Goal: Check status: Check status

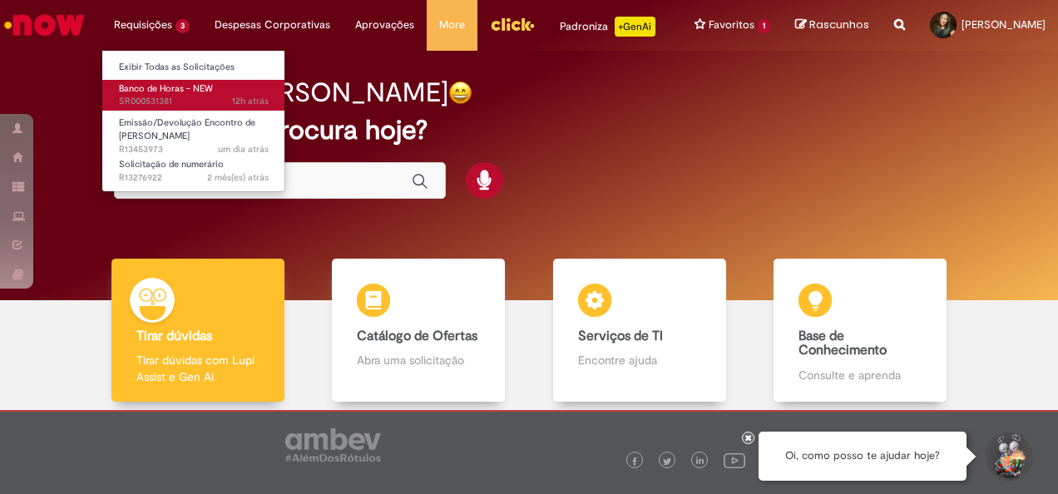
click at [185, 94] on link "Banco de Horas - NEW 12h atrás 12 horas atrás SR000531381" at bounding box center [193, 95] width 183 height 31
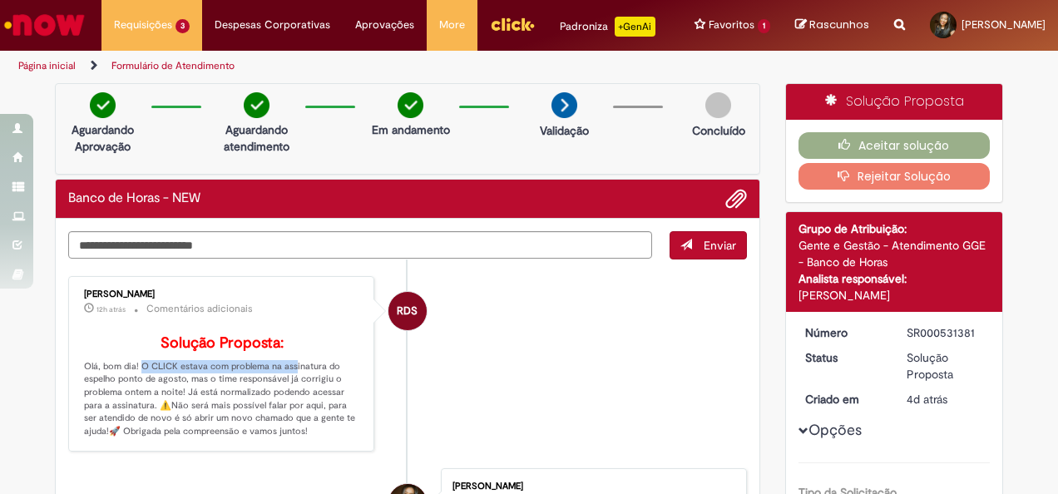
drag, startPoint x: 136, startPoint y: 268, endPoint x: 287, endPoint y: 357, distance: 174.9
click at [287, 357] on p "Solução Proposta: Olá, bom dia! O CLICK estava com problema na assinatura do es…" at bounding box center [222, 386] width 277 height 103
drag, startPoint x: 287, startPoint y: 357, endPoint x: 311, endPoint y: 386, distance: 37.8
click at [312, 385] on p "Solução Proposta: Olá, bom dia! O CLICK estava com problema na assinatura do es…" at bounding box center [222, 386] width 277 height 103
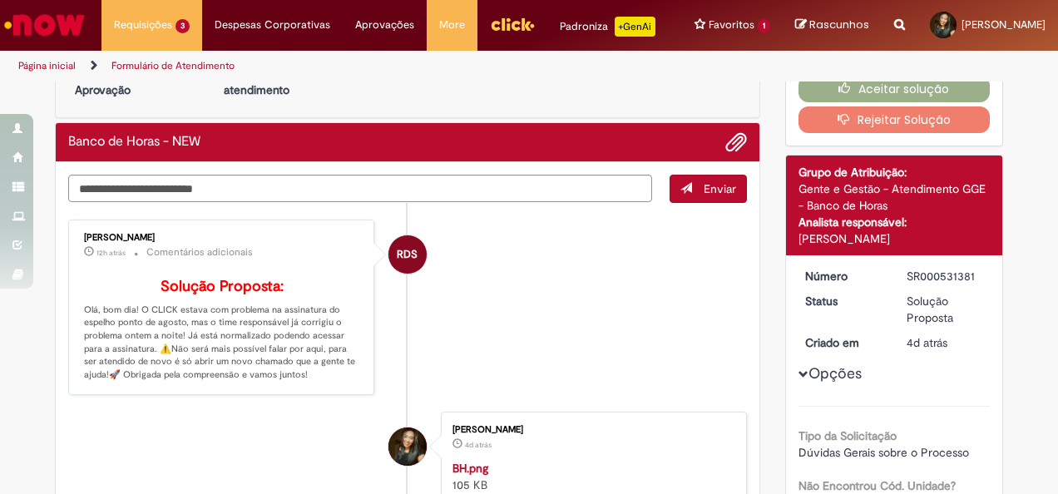
scroll to position [83, 0]
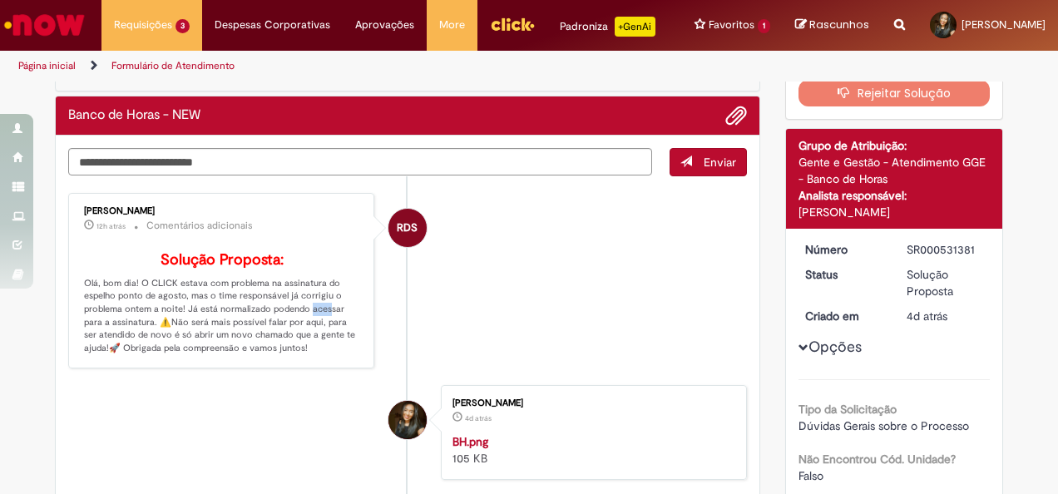
drag, startPoint x: 301, startPoint y: 302, endPoint x: 309, endPoint y: 313, distance: 13.6
click at [309, 313] on p "Solução Proposta: Olá, bom dia! O CLICK estava com problema na assinatura do es…" at bounding box center [222, 303] width 277 height 103
drag, startPoint x: 309, startPoint y: 313, endPoint x: 161, endPoint y: 316, distance: 148.1
click at [160, 316] on p "Solução Proposta: Olá, bom dia! O CLICK estava com problema na assinatura do es…" at bounding box center [222, 303] width 277 height 103
drag, startPoint x: 250, startPoint y: 313, endPoint x: 185, endPoint y: 321, distance: 65.4
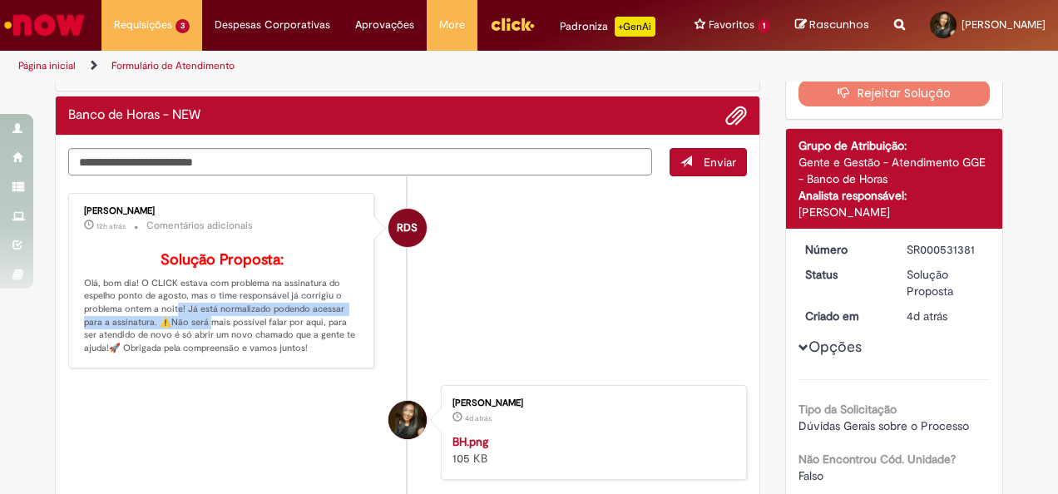
click at [185, 321] on p "Solução Proposta: Olá, bom dia! O CLICK estava com problema na assinatura do es…" at bounding box center [222, 303] width 277 height 103
drag, startPoint x: 185, startPoint y: 321, endPoint x: 188, endPoint y: 343, distance: 21.9
click at [188, 343] on p "Solução Proposta: Olá, bom dia! O CLICK estava com problema na assinatura do es…" at bounding box center [222, 303] width 277 height 103
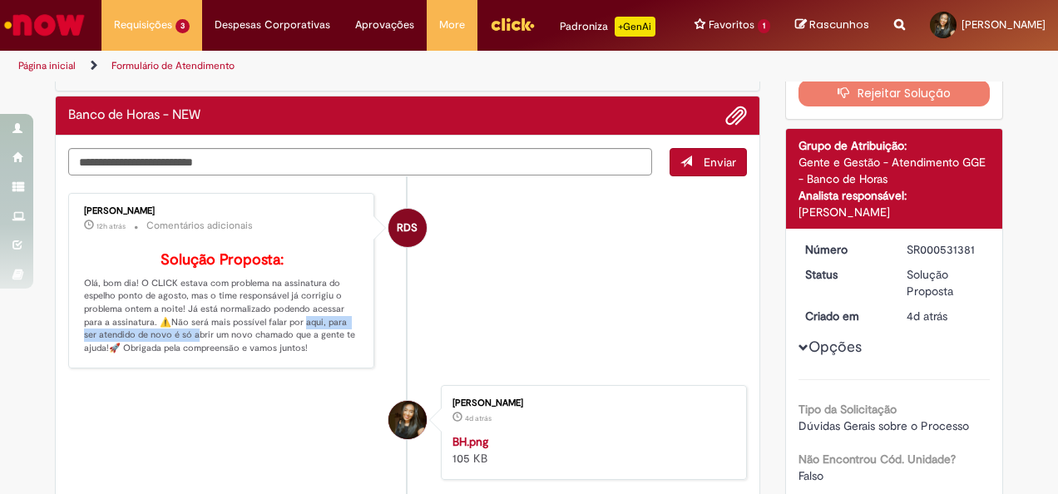
drag, startPoint x: 177, startPoint y: 326, endPoint x: 275, endPoint y: 319, distance: 98.4
click at [275, 319] on p "Solução Proposta: Olá, bom dia! O CLICK estava com problema na assinatura do es…" at bounding box center [222, 303] width 277 height 103
drag, startPoint x: 275, startPoint y: 319, endPoint x: 269, endPoint y: 364, distance: 45.4
click at [269, 364] on div "[PERSON_NAME] 12h atrás 12 horas atrás Comentários adicionais Solução Proposta:…" at bounding box center [221, 280] width 306 height 175
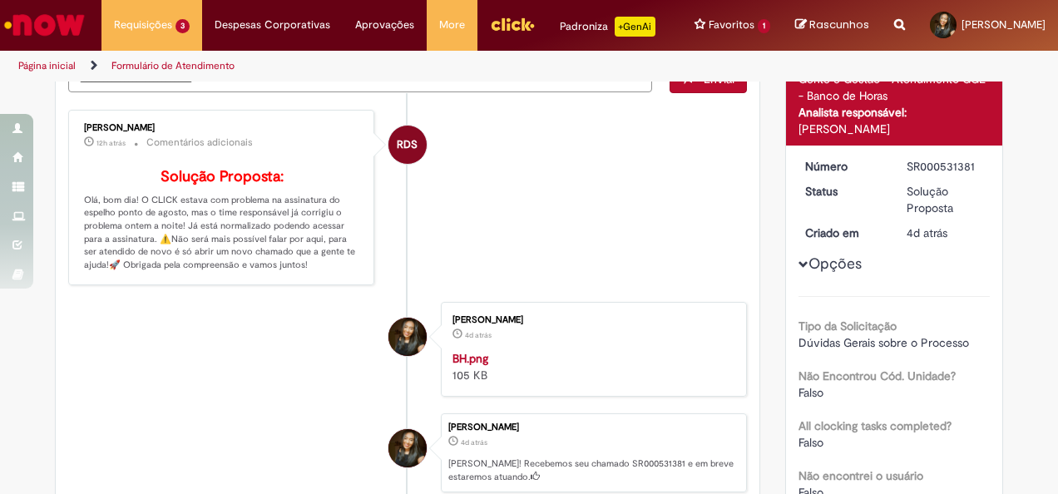
scroll to position [0, 0]
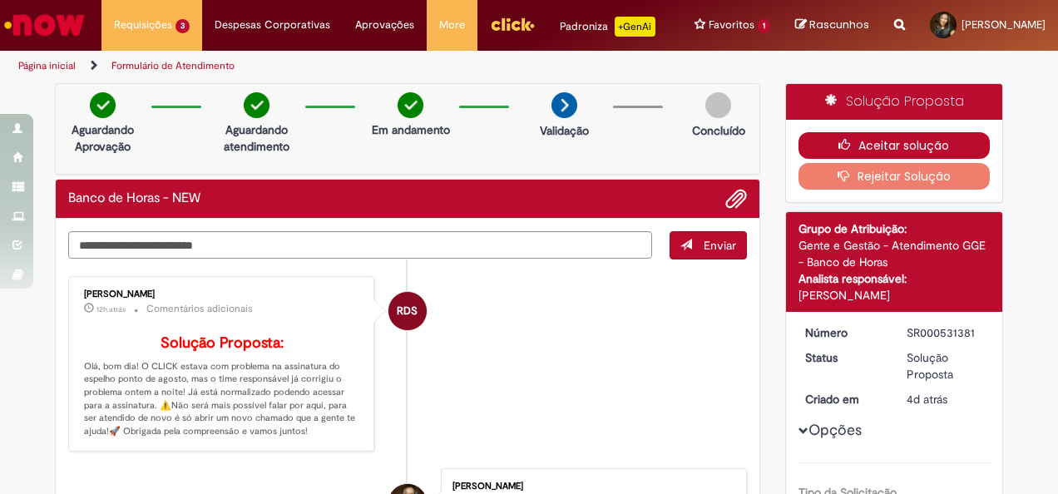
click at [933, 148] on button "Aceitar solução" at bounding box center [894, 145] width 192 height 27
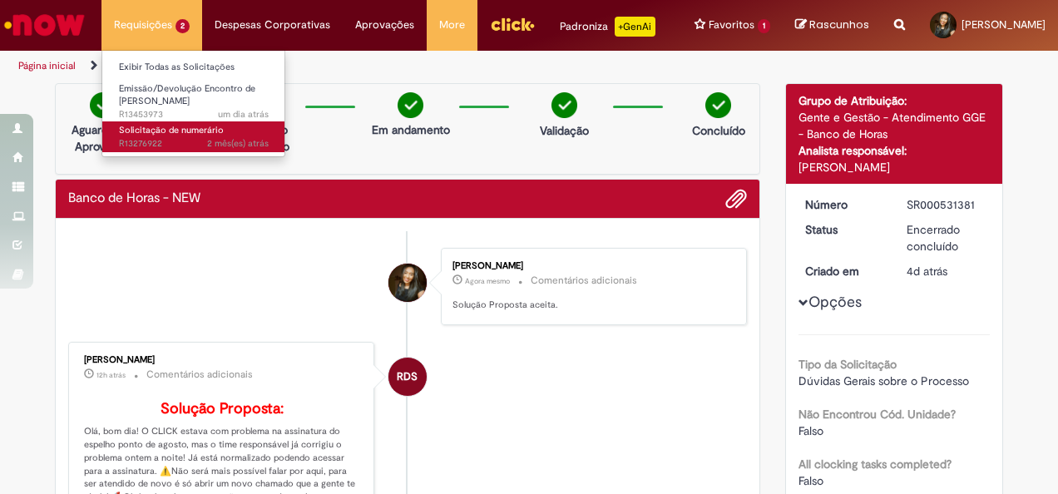
click at [200, 138] on span "2 mês(es) atrás 2 meses atrás R13276922" at bounding box center [194, 143] width 150 height 13
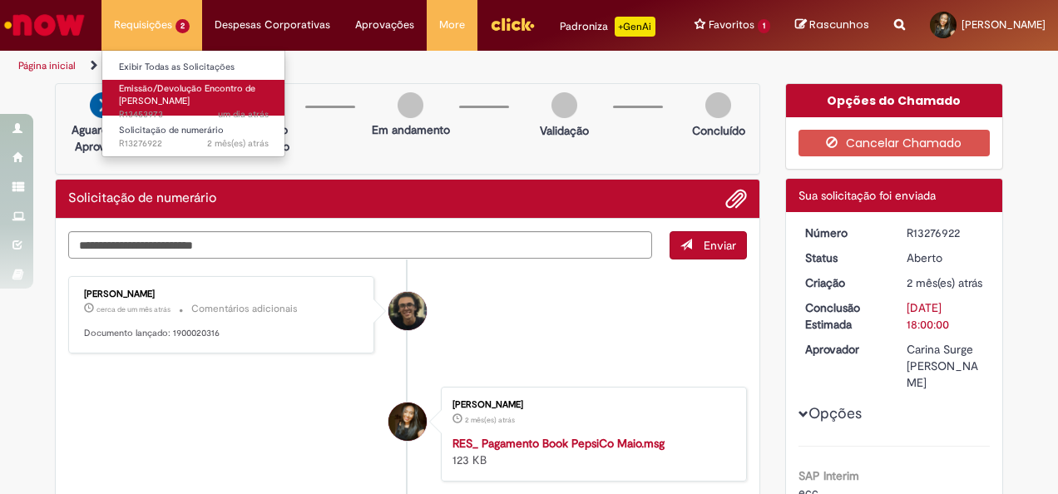
click at [183, 93] on link "Emissão/Devolução Encontro de Contas Fornecedor um dia atrás um dia atrás R1345…" at bounding box center [193, 98] width 183 height 36
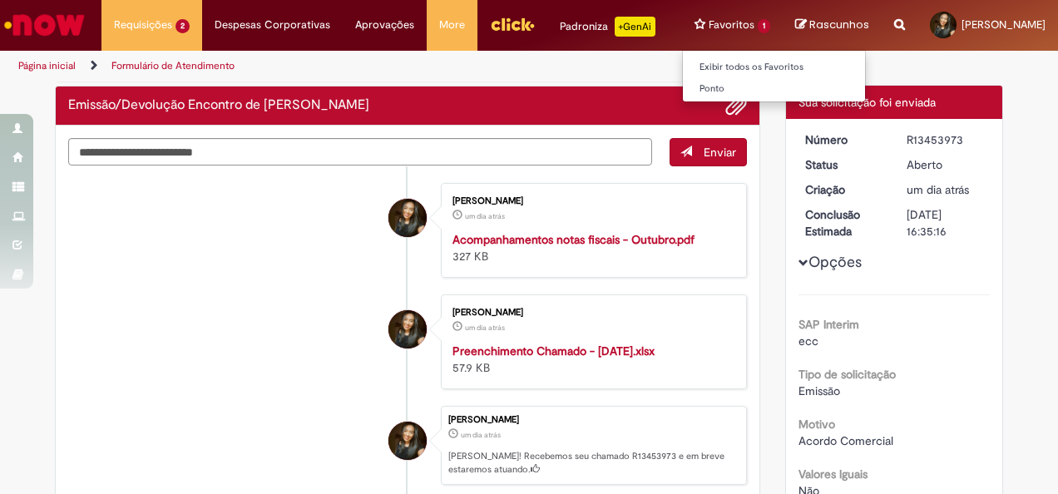
scroll to position [166, 0]
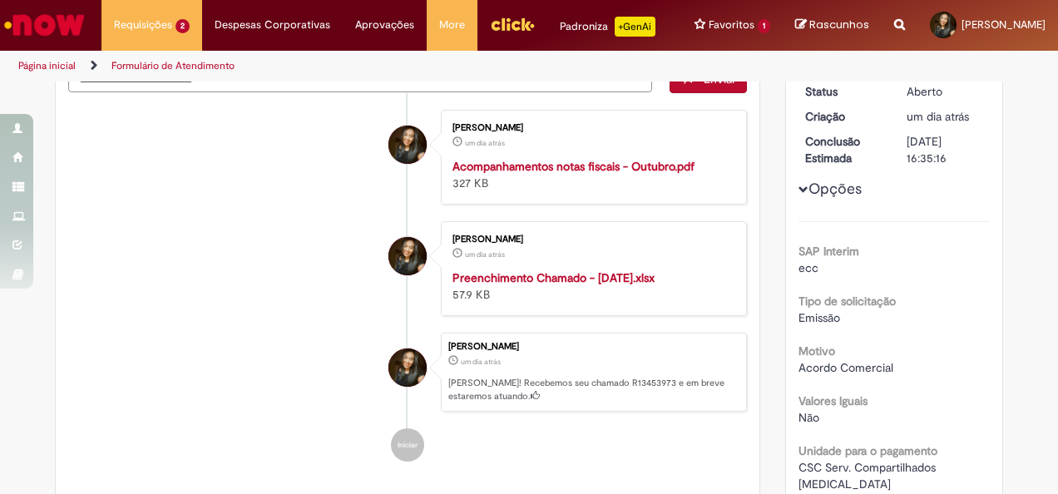
click at [161, 250] on li "[PERSON_NAME] um dia atrás um dia atrás Preenchimento Chamado - [DATE].xlsx 57.…" at bounding box center [407, 268] width 679 height 95
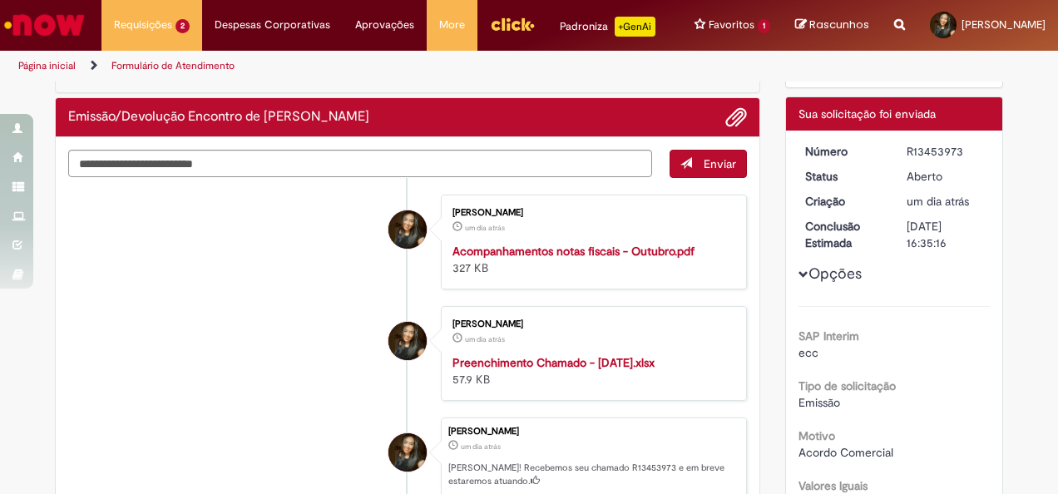
scroll to position [0, 0]
